Goal: Book appointment/travel/reservation

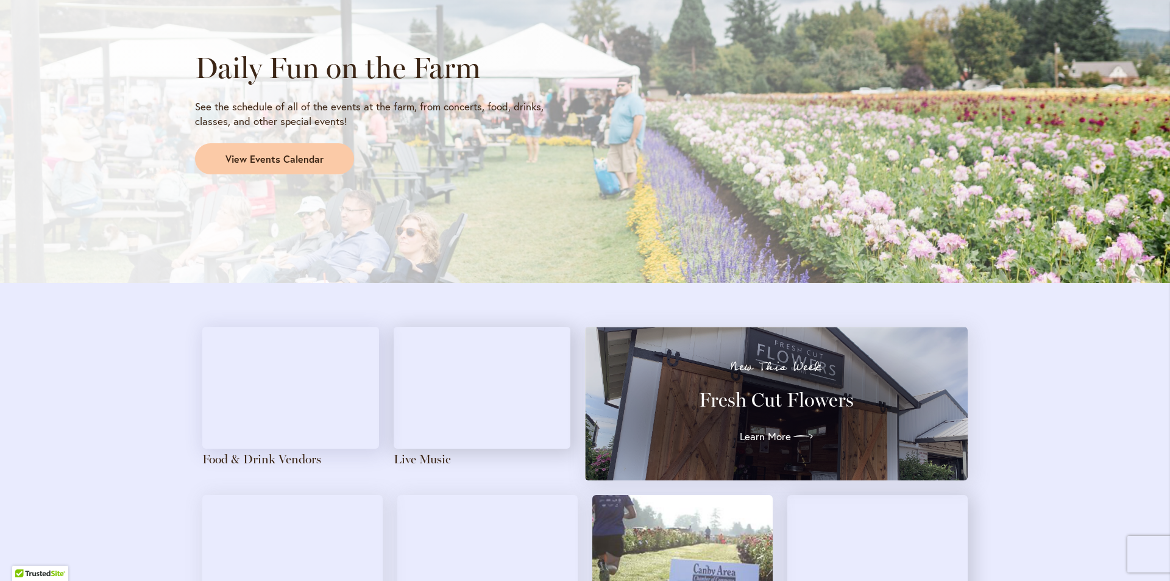
scroll to position [1219, 0]
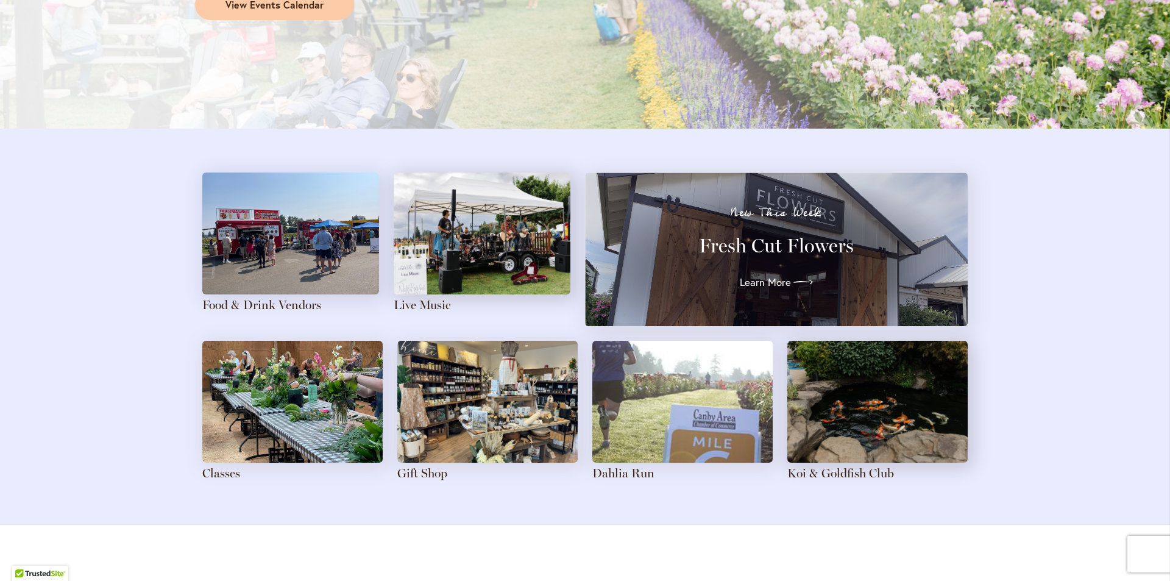
click at [291, 255] on img at bounding box center [290, 233] width 177 height 122
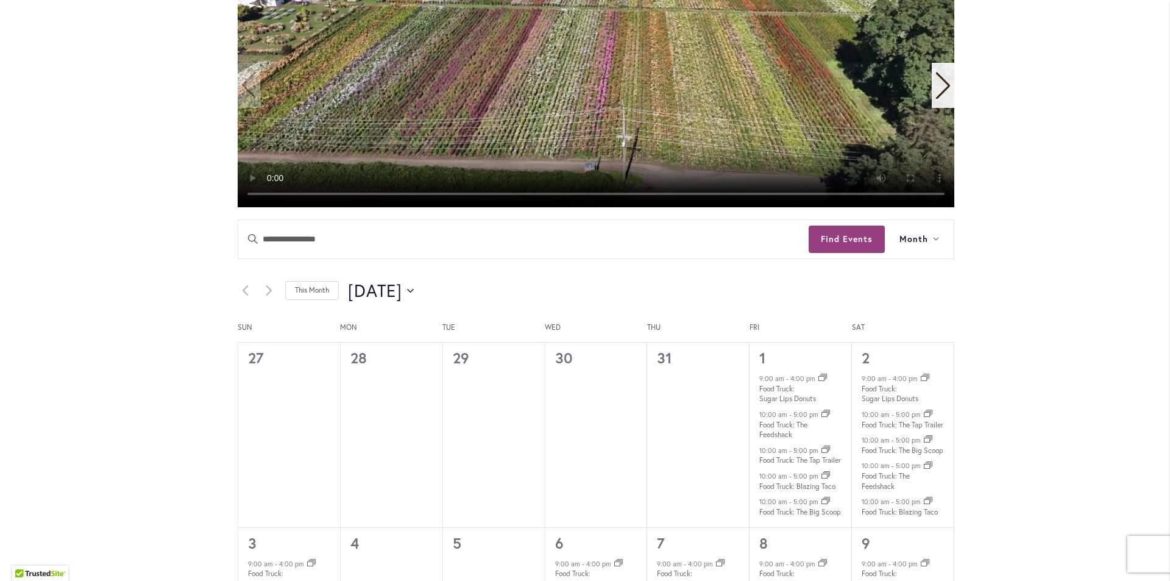
scroll to position [427, 0]
click at [414, 292] on icon "Click to toggle datepicker" at bounding box center [410, 291] width 7 height 5
click at [374, 423] on span "Sep" at bounding box center [383, 417] width 50 height 29
type input "********"
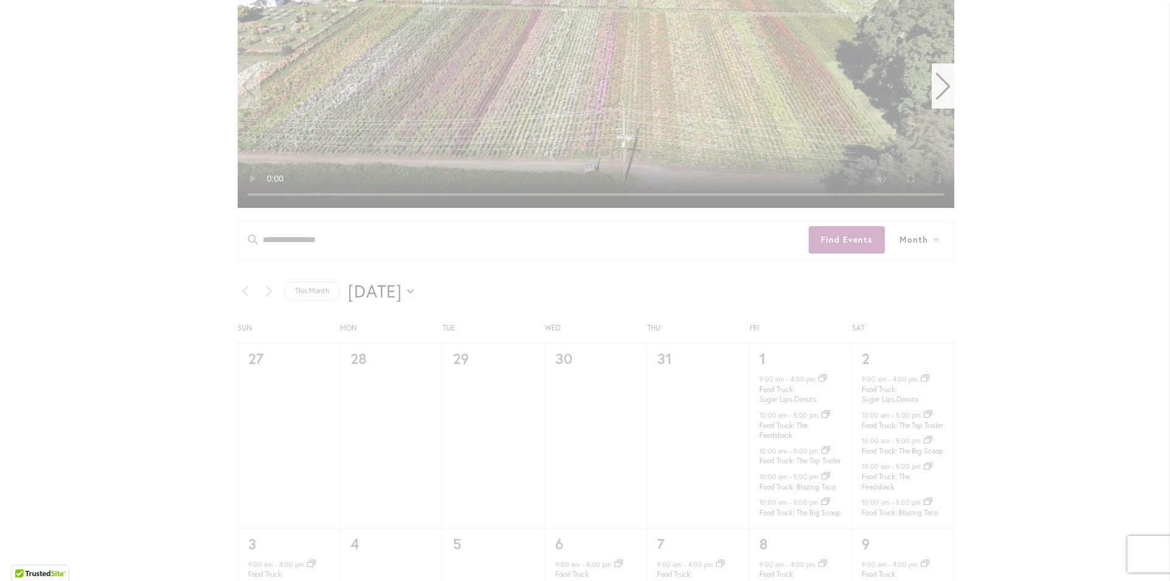
scroll to position [0, 0]
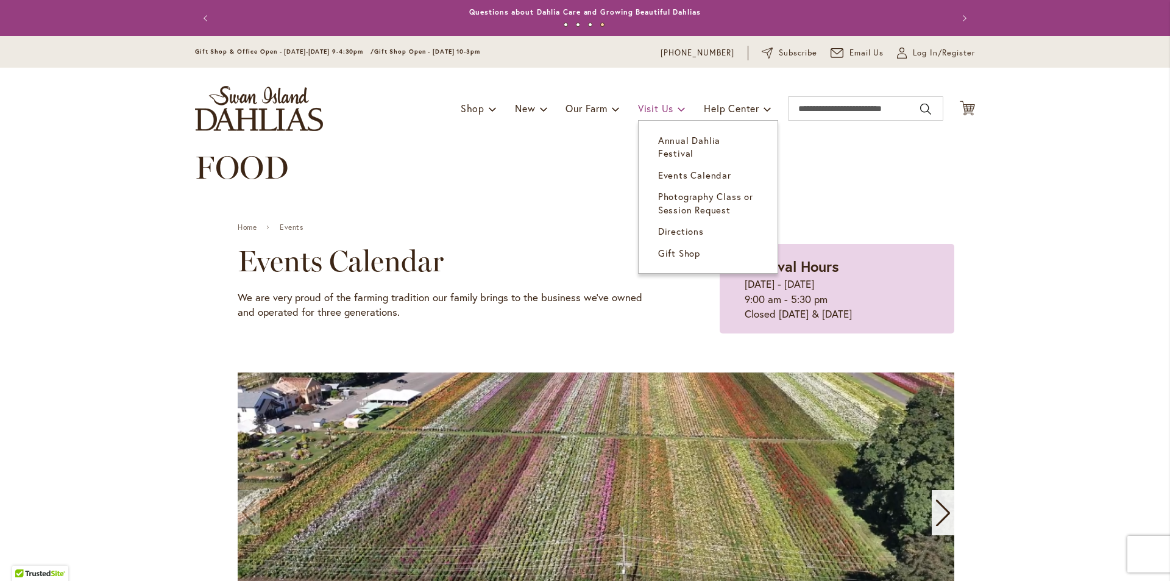
click at [664, 115] on link "Visit Us" at bounding box center [662, 108] width 48 height 23
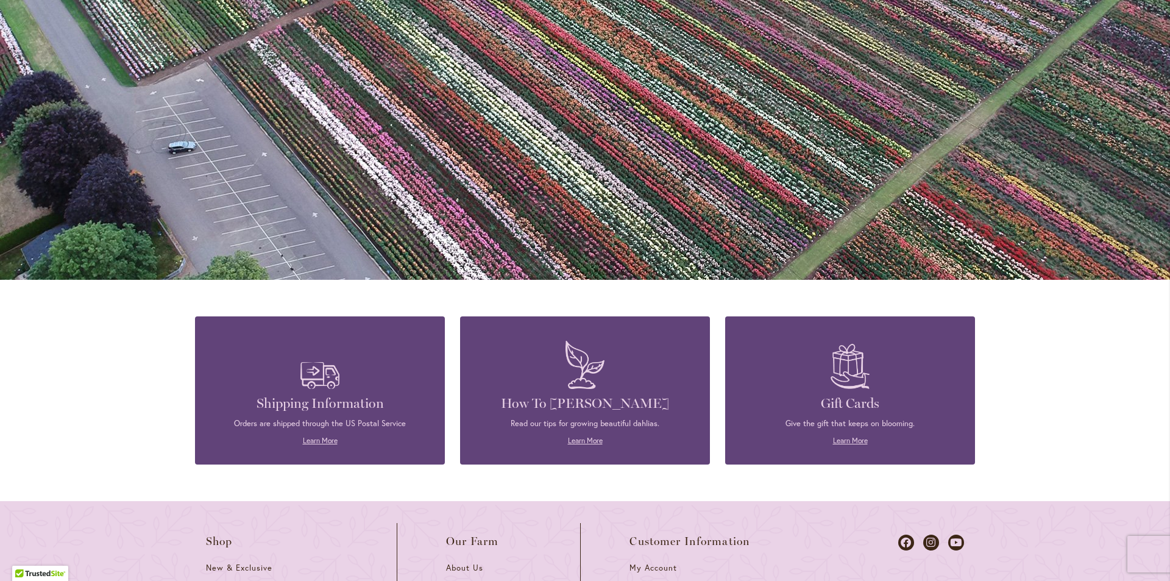
scroll to position [1113, 0]
